Goal: Navigation & Orientation: Find specific page/section

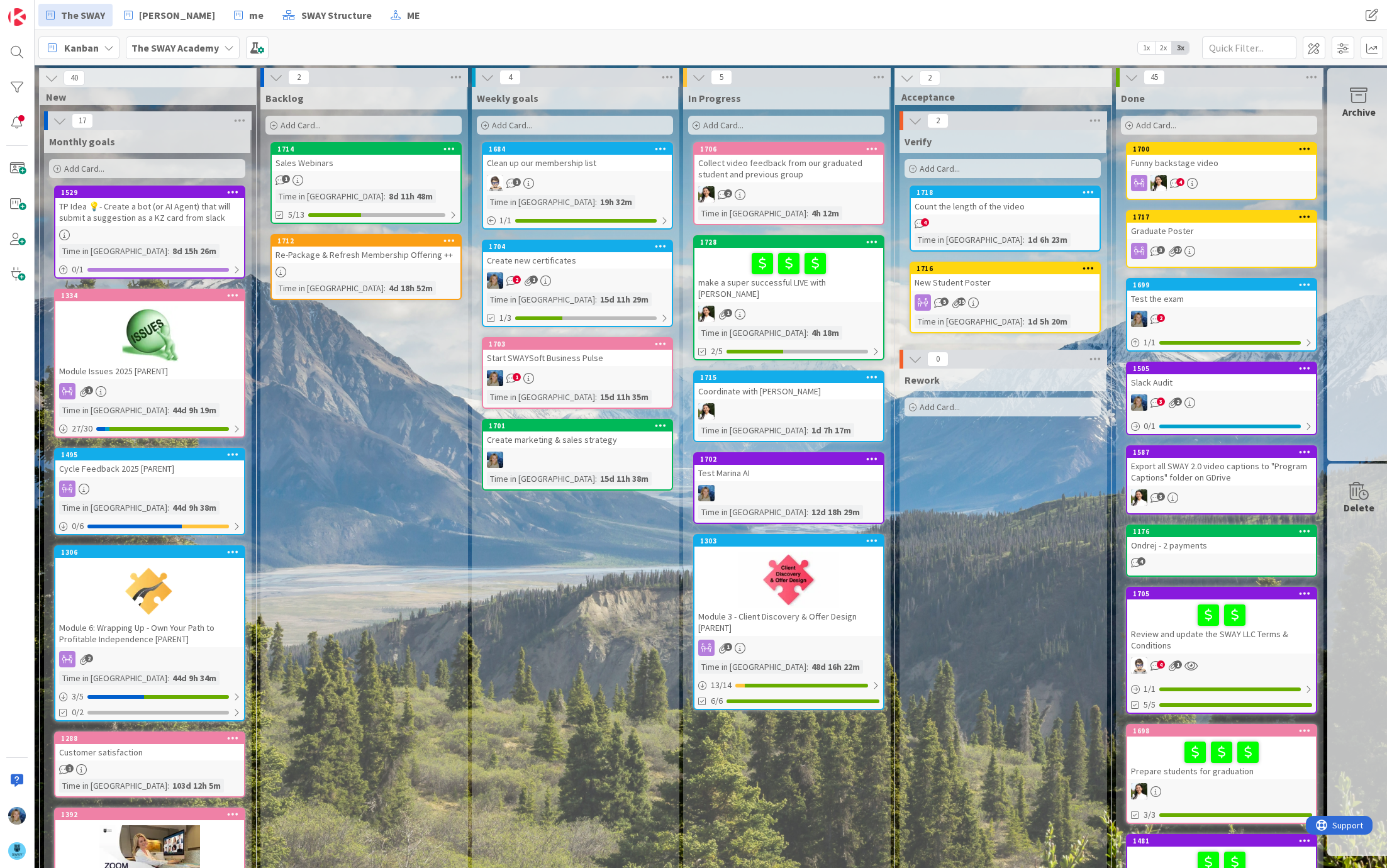
click at [720, 248] on div "make a super successful LIVE with [PERSON_NAME]" at bounding box center [789, 275] width 188 height 54
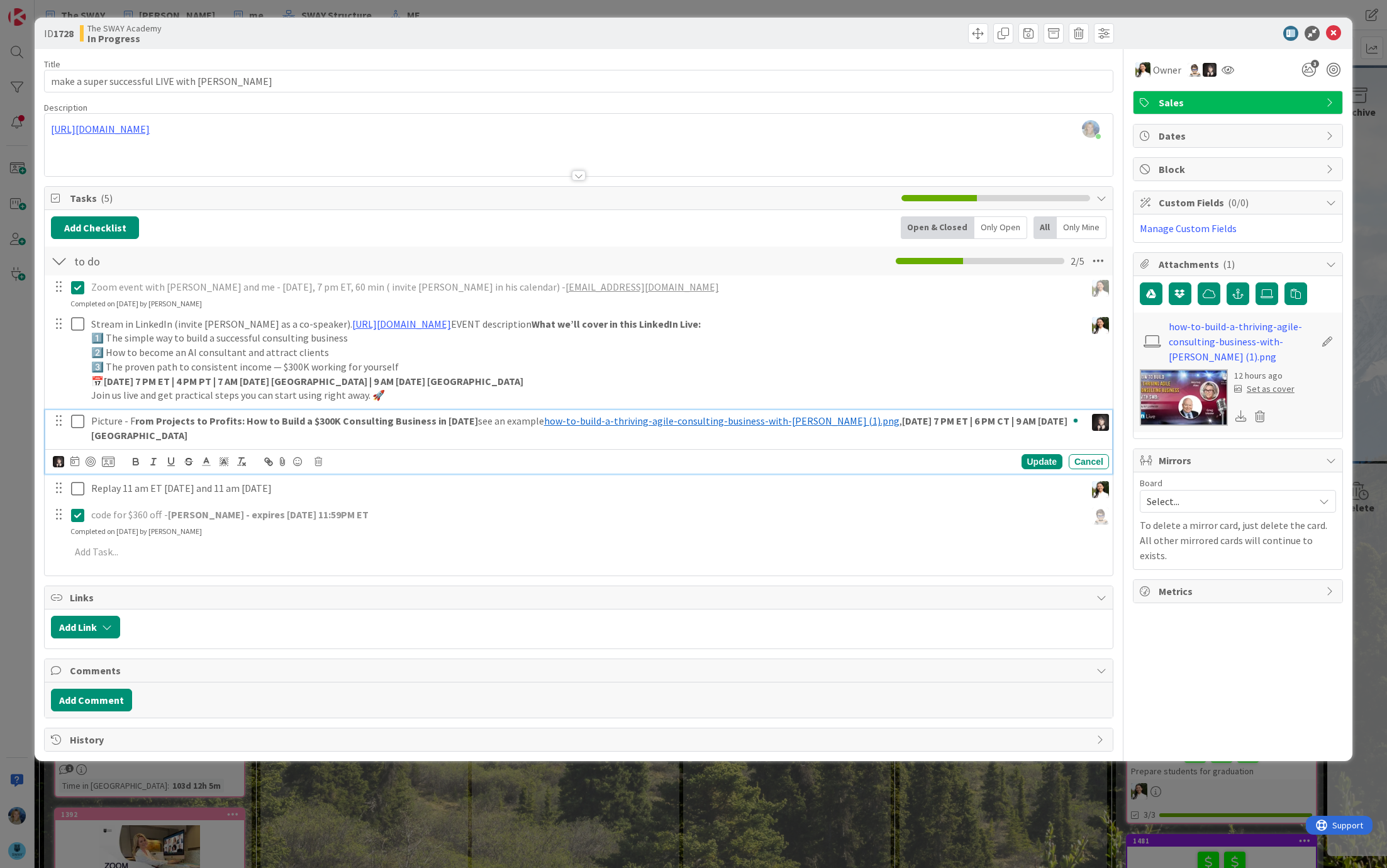
drag, startPoint x: 819, startPoint y: 421, endPoint x: 1078, endPoint y: 423, distance: 259.0
click at [1078, 423] on div "Picture - F rom Projects to Profits: How to Build a $300K Consulting Business i…" at bounding box center [585, 428] width 999 height 36
copy p "[DATE] 7 PM ET | 6 PM CT | 9 AM [DATE] [GEOGRAPHIC_DATA]"
click at [1336, 27] on icon at bounding box center [1333, 33] width 15 height 15
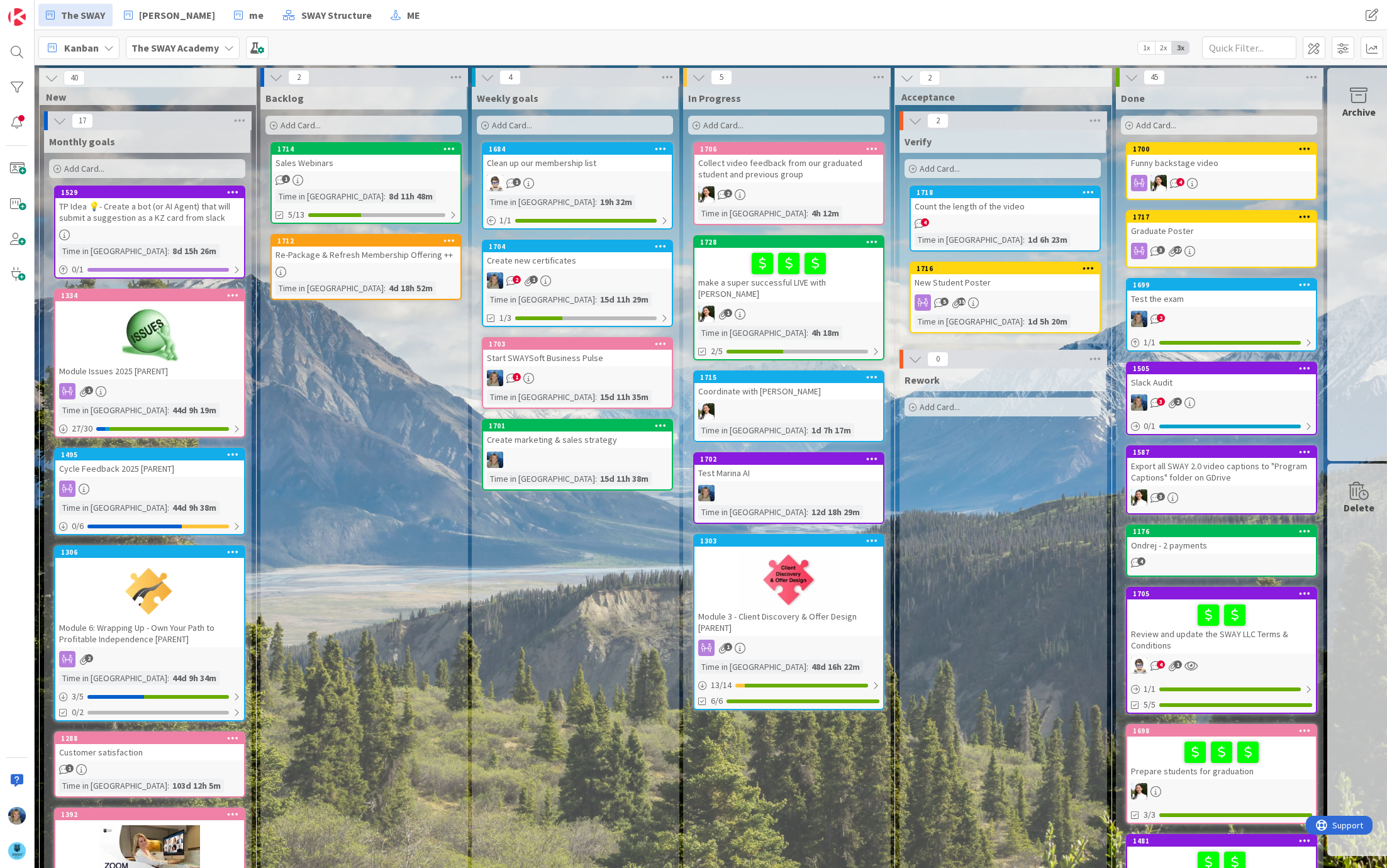
click at [712, 268] on div at bounding box center [788, 264] width 181 height 27
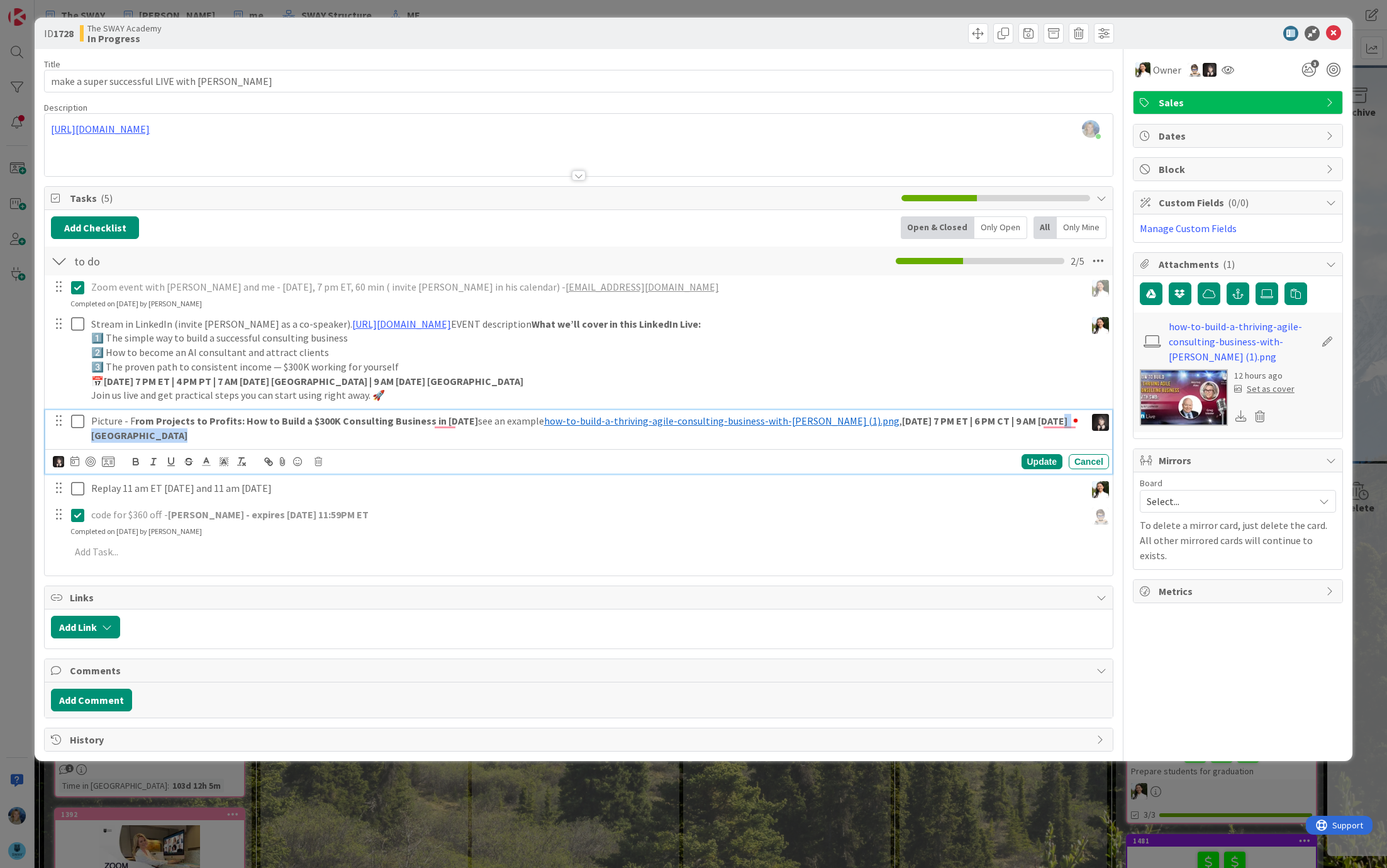
drag, startPoint x: 1078, startPoint y: 417, endPoint x: 981, endPoint y: 419, distance: 97.0
click at [981, 419] on p "Picture - F rom Projects to Profits: How to Build a $300K Consulting Business i…" at bounding box center [586, 428] width 990 height 28
click at [1065, 417] on strong "[DATE] 7 PM ET | 6 PM CT | 9 AM [DATE] [GEOGRAPHIC_DATA]" at bounding box center [580, 428] width 978 height 27
click at [1018, 417] on strong "[DATE] 7 PM ET | 6 PM CT | 9 AM [DATE] [GEOGRAPHIC_DATA]" at bounding box center [580, 428] width 978 height 27
drag, startPoint x: 981, startPoint y: 418, endPoint x: 1059, endPoint y: 418, distance: 78.0
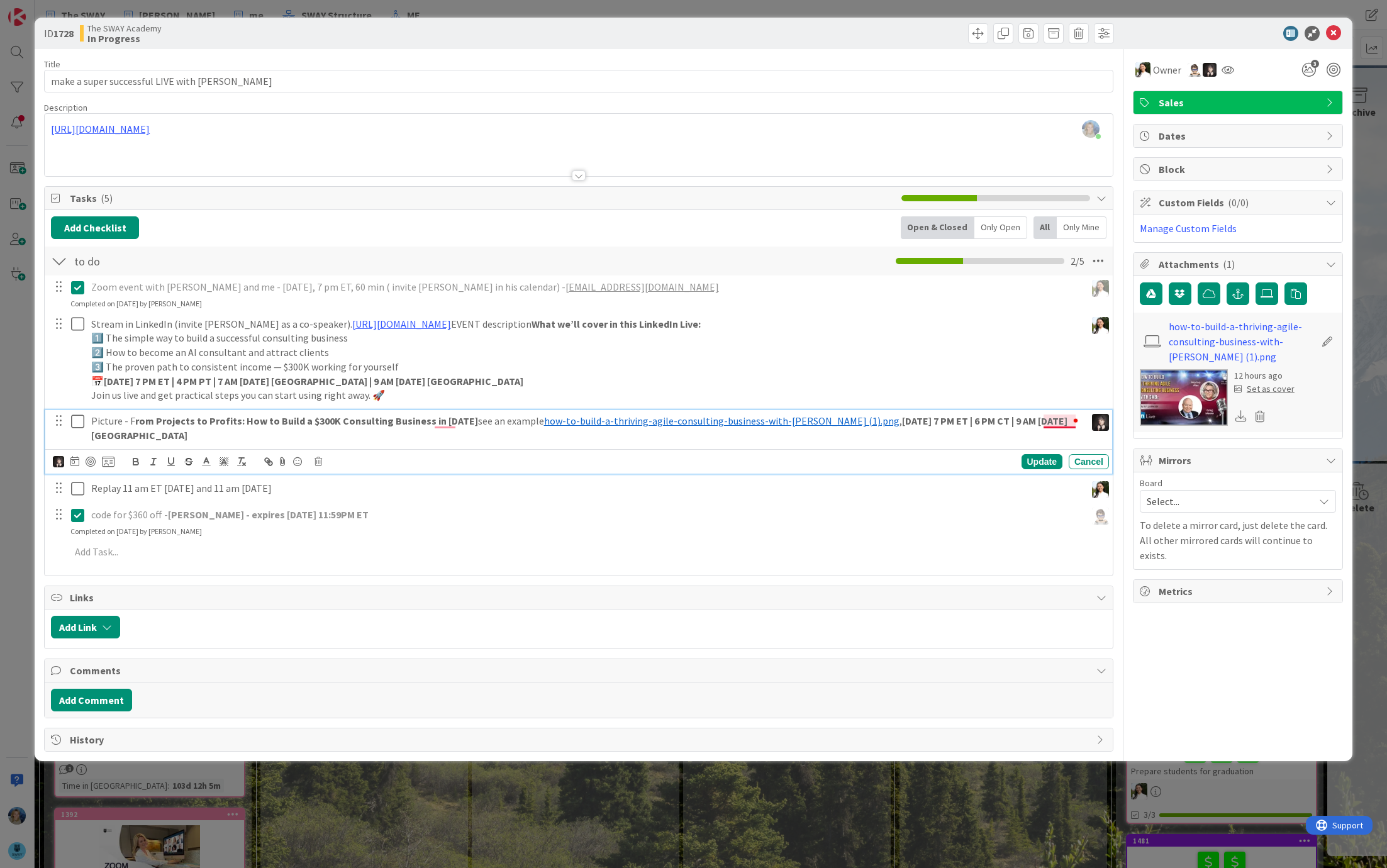
click at [1059, 418] on strong "[DATE] 7 PM ET | 6 PM CT | 9 AM [DATE] [GEOGRAPHIC_DATA]" at bounding box center [580, 428] width 978 height 27
drag, startPoint x: 1080, startPoint y: 419, endPoint x: 981, endPoint y: 418, distance: 99.0
click at [981, 418] on div "Picture - F rom Projects to Profits: How to Build a $300K Consulting Business i…" at bounding box center [585, 428] width 999 height 36
copy strong "9 AM [DATE], [GEOGRAPHIC_DATA]"
click at [1333, 30] on icon at bounding box center [1333, 33] width 15 height 15
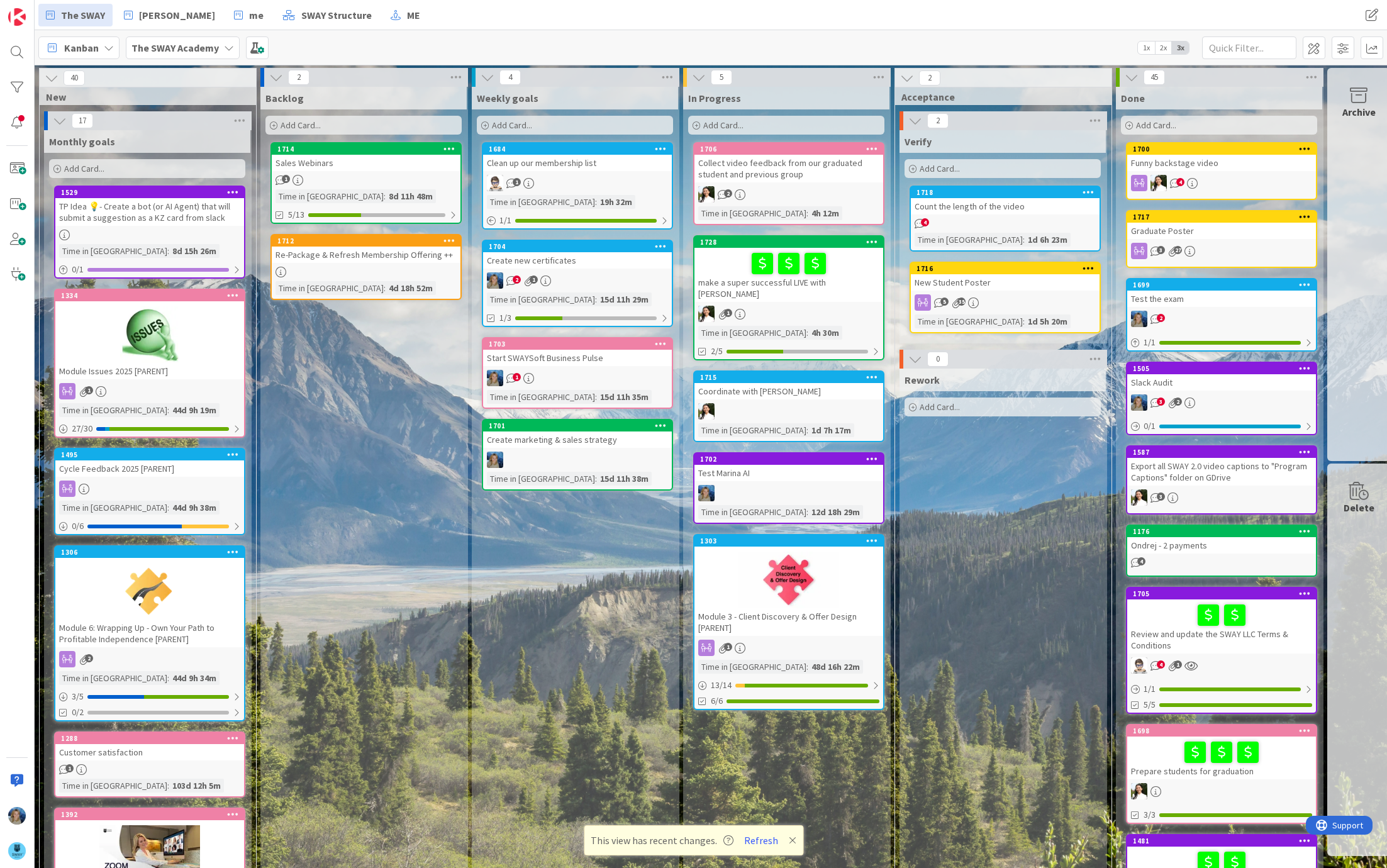
click at [765, 385] on div "Coordinate with [PERSON_NAME]" at bounding box center [789, 391] width 188 height 16
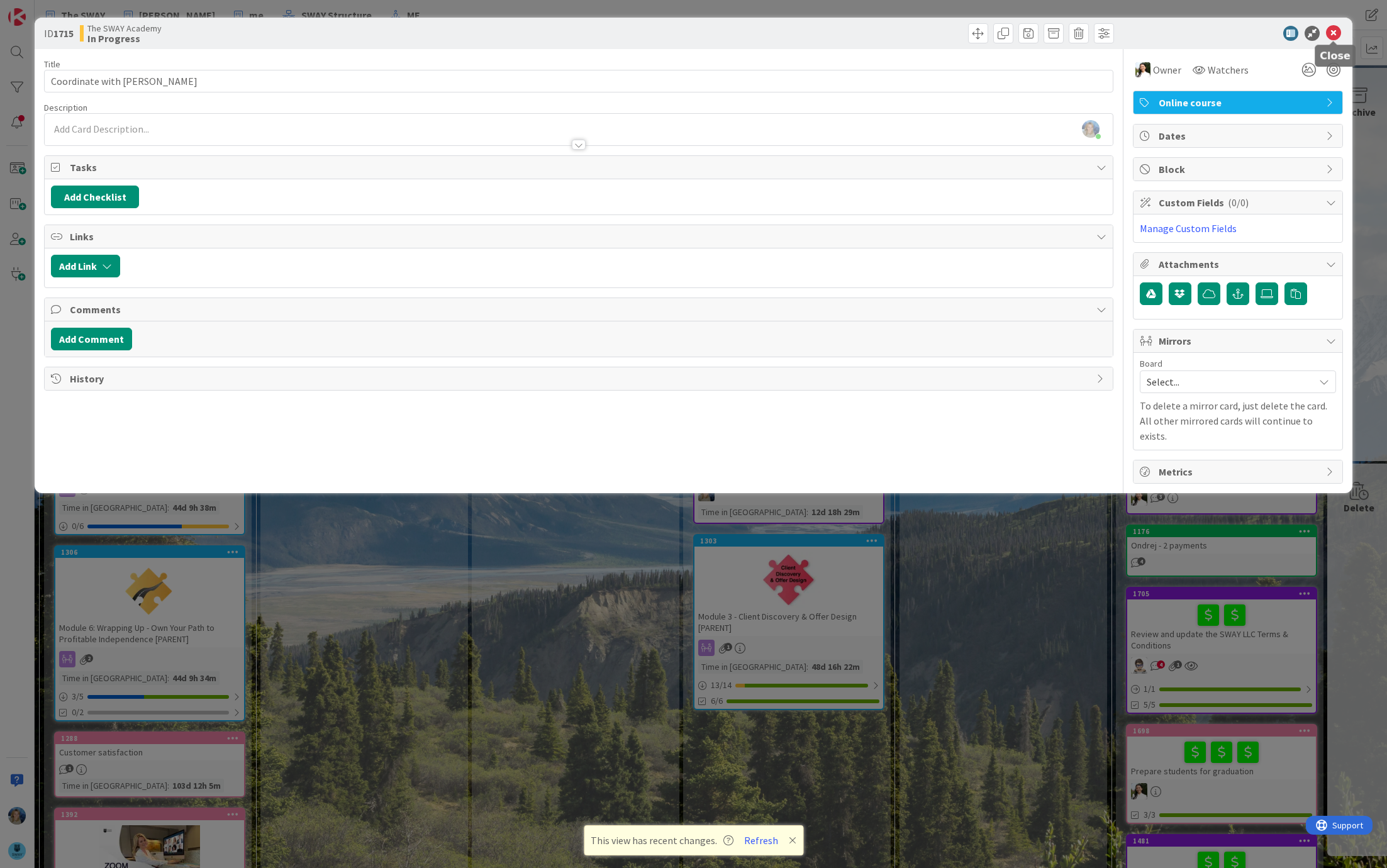
click at [1334, 29] on icon at bounding box center [1333, 33] width 15 height 15
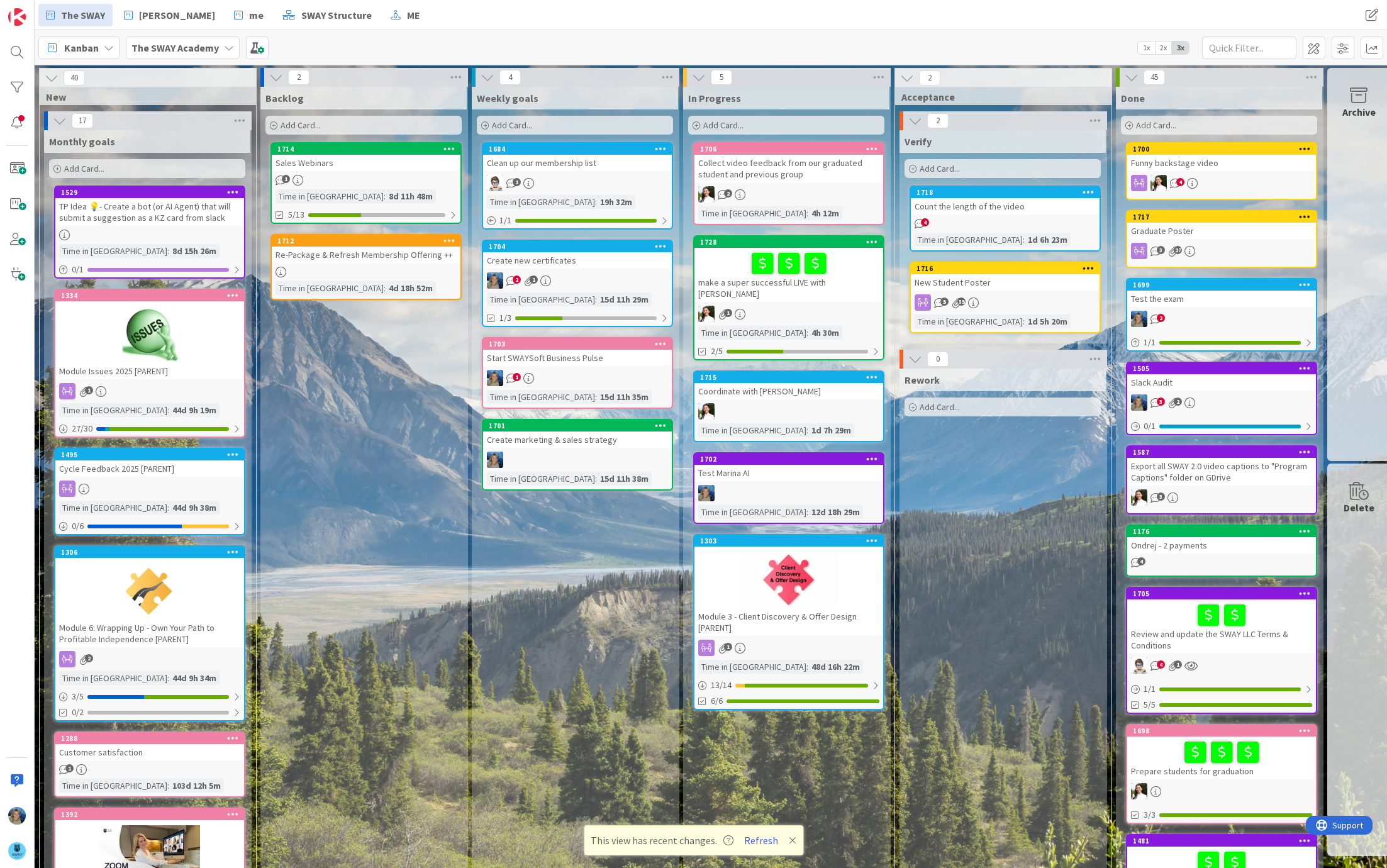
click at [824, 178] on div "Collect video feedback from our graduated student and previous group" at bounding box center [789, 169] width 188 height 28
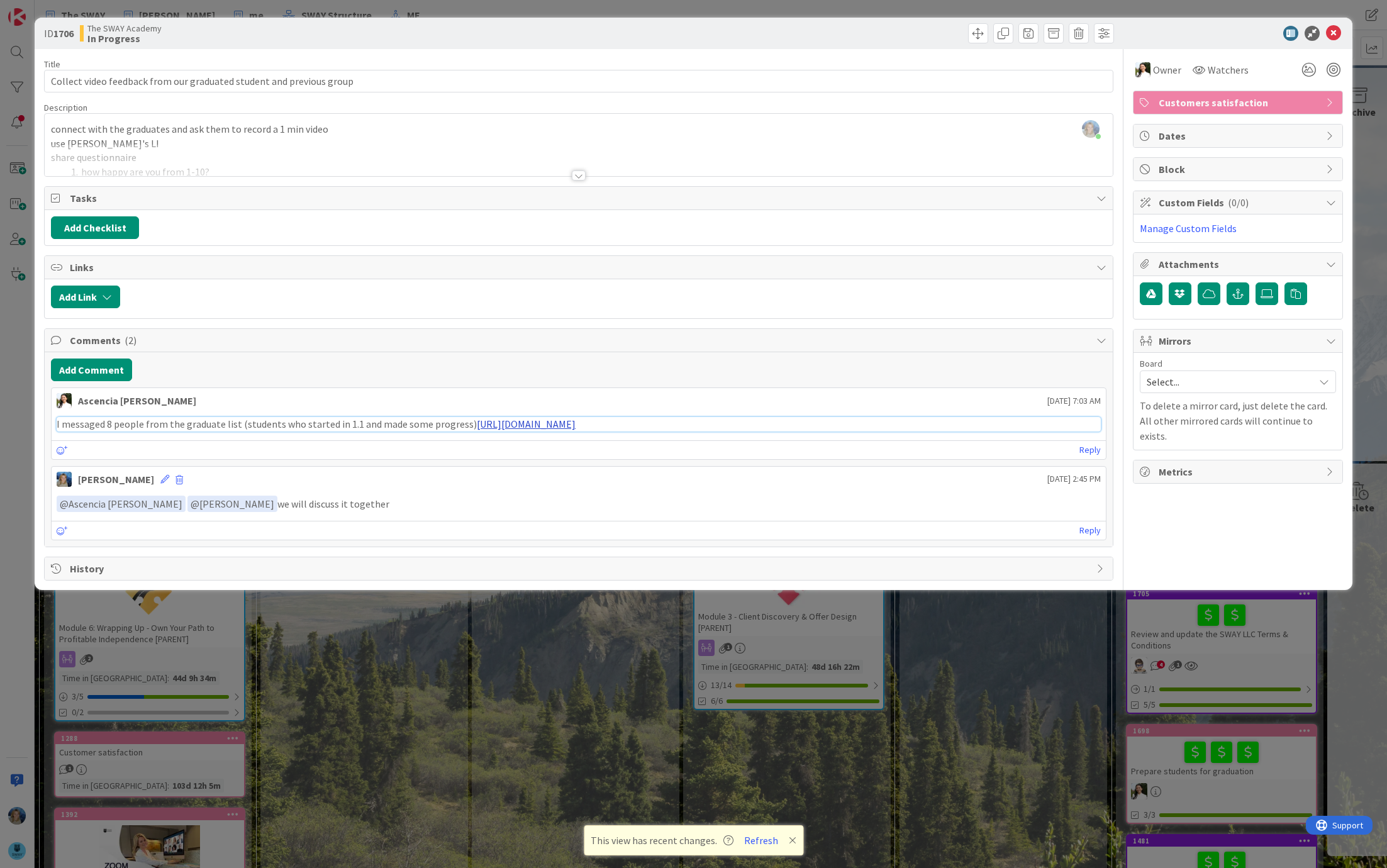
click at [565, 422] on link "[URL][DOMAIN_NAME]" at bounding box center [526, 423] width 99 height 12
click at [643, 675] on div "ID 1706 The SWAY Academy In Progress Title 69 / 128 Collect video feedback from…" at bounding box center [693, 434] width 1387 height 868
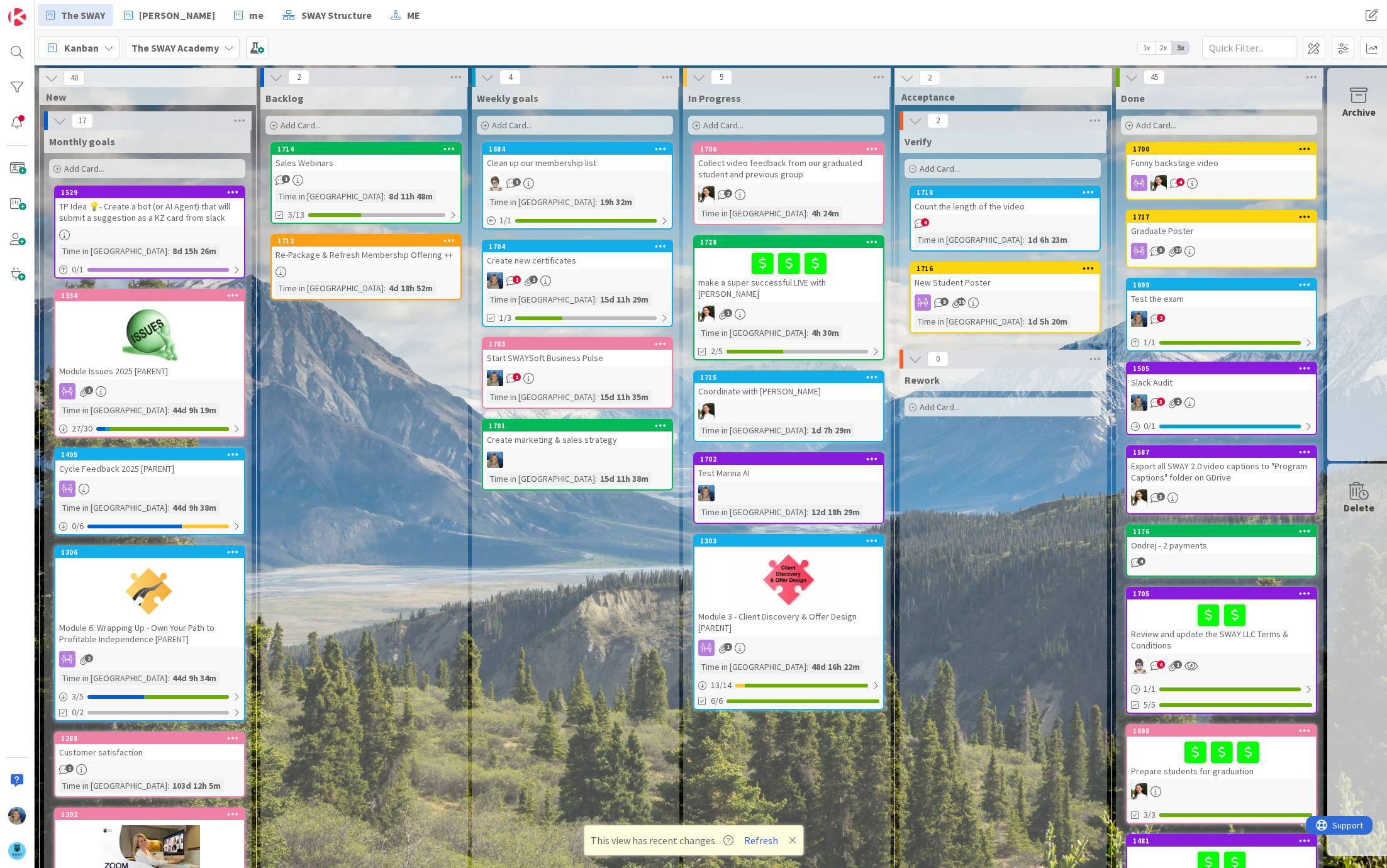
click at [1034, 291] on link "1716 New Student Poster 5 35 Time in [GEOGRAPHIC_DATA] : 1d 5h 20m" at bounding box center [1005, 297] width 191 height 72
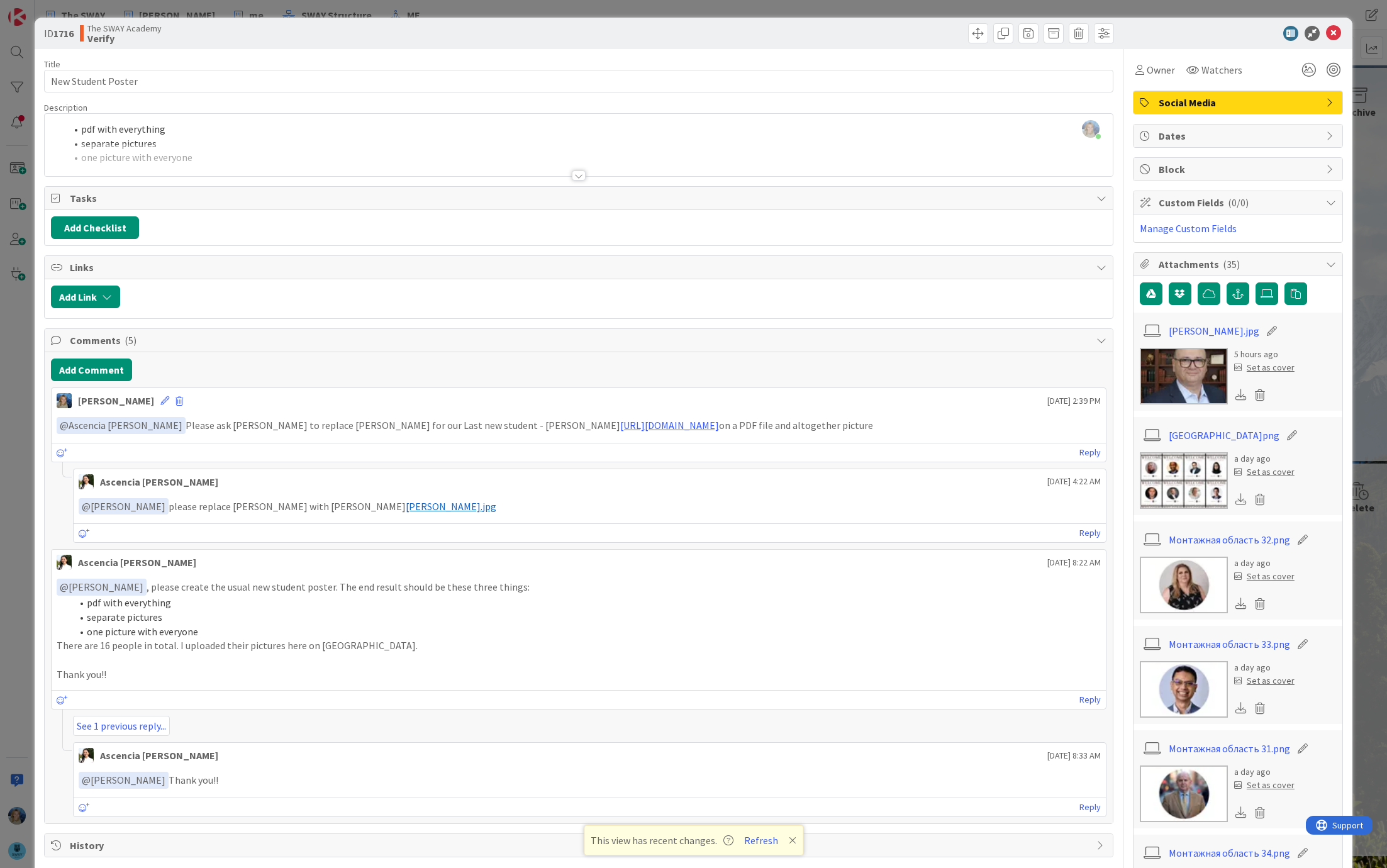
click at [1164, 476] on img at bounding box center [1183, 480] width 88 height 57
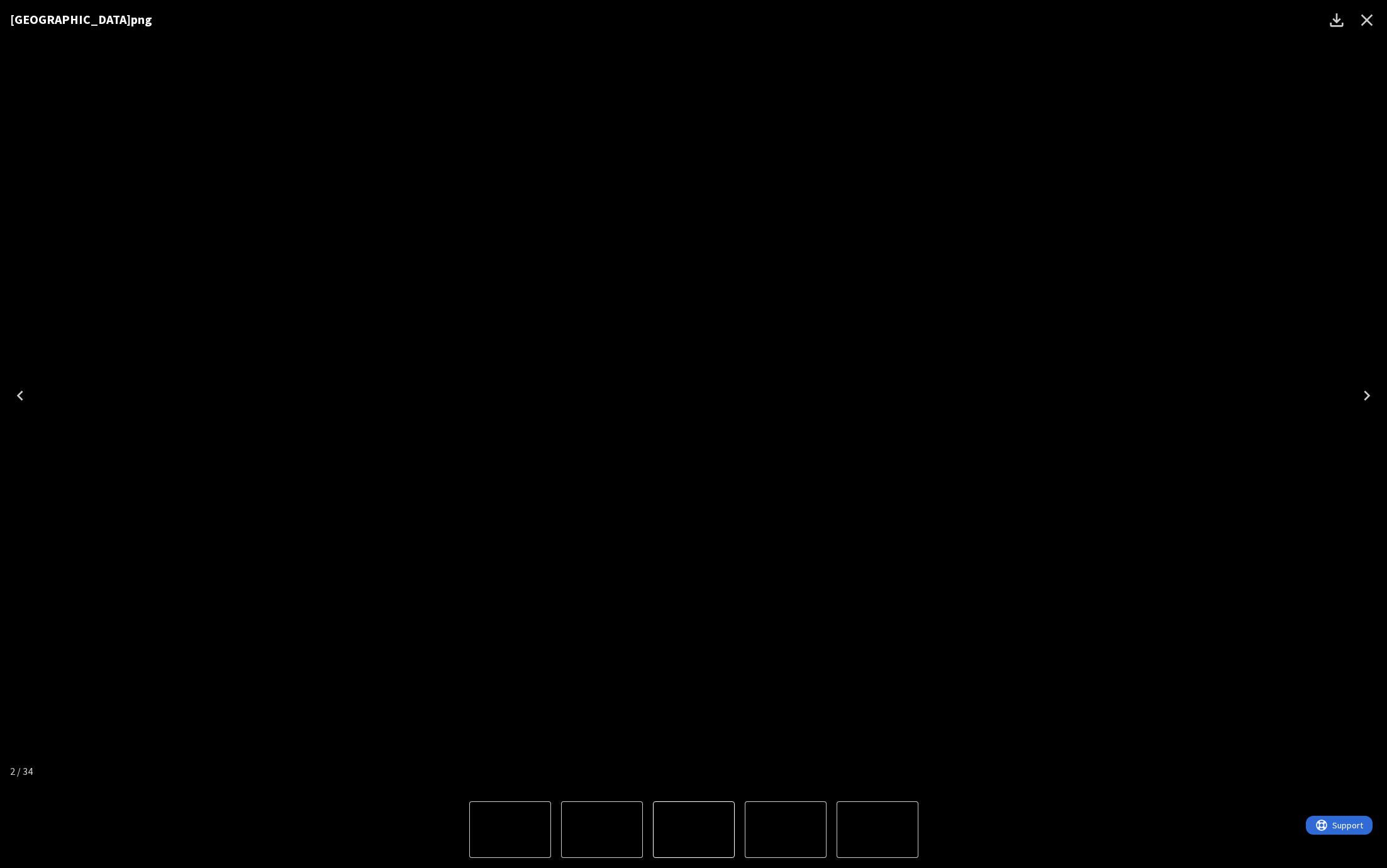
click at [1371, 16] on icon "Close" at bounding box center [1367, 20] width 12 height 12
